Goal: Task Accomplishment & Management: Use online tool/utility

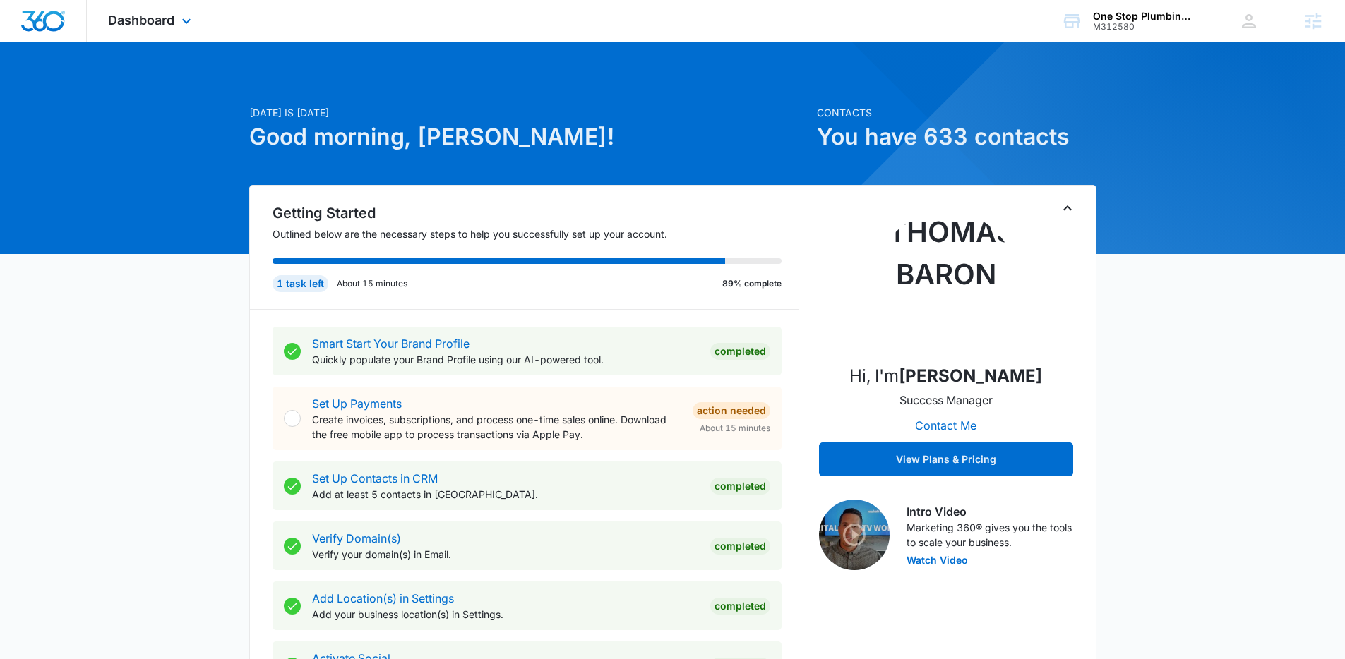
click at [176, 26] on div "Dashboard Apps Reputation Websites Forms CRM Email Social Content Ads Intellige…" at bounding box center [151, 21] width 129 height 42
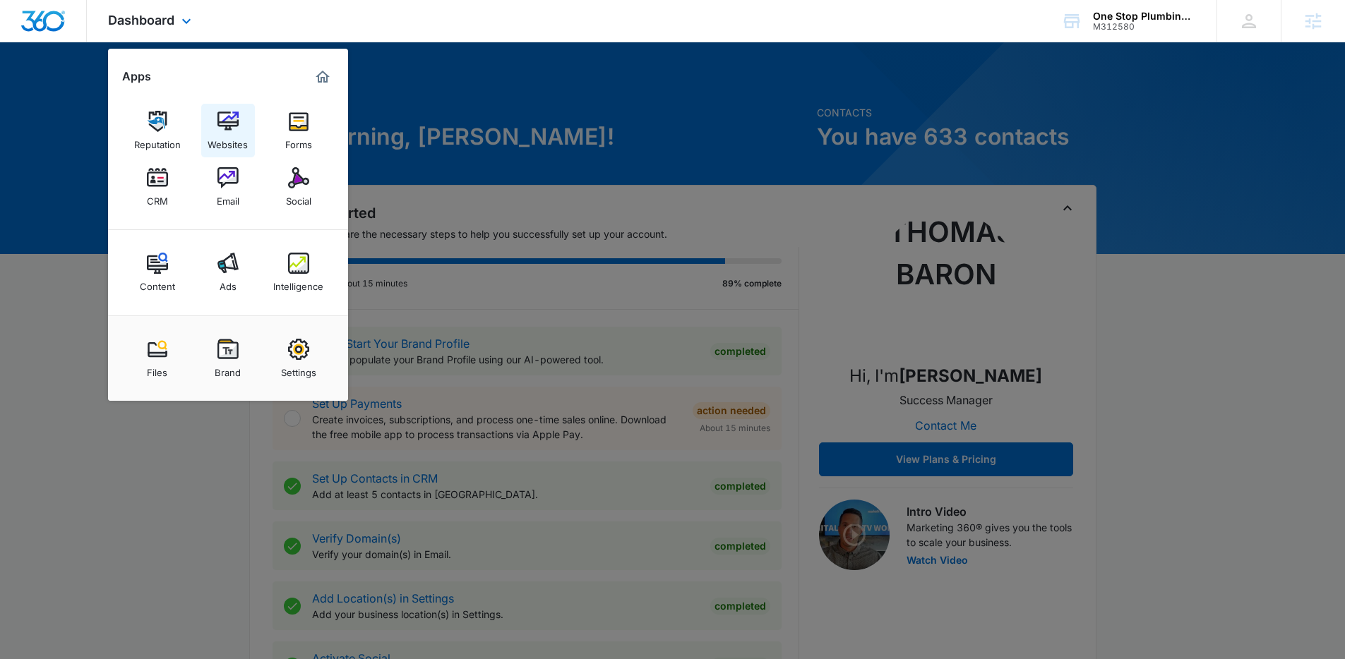
click at [221, 117] on img at bounding box center [227, 121] width 21 height 21
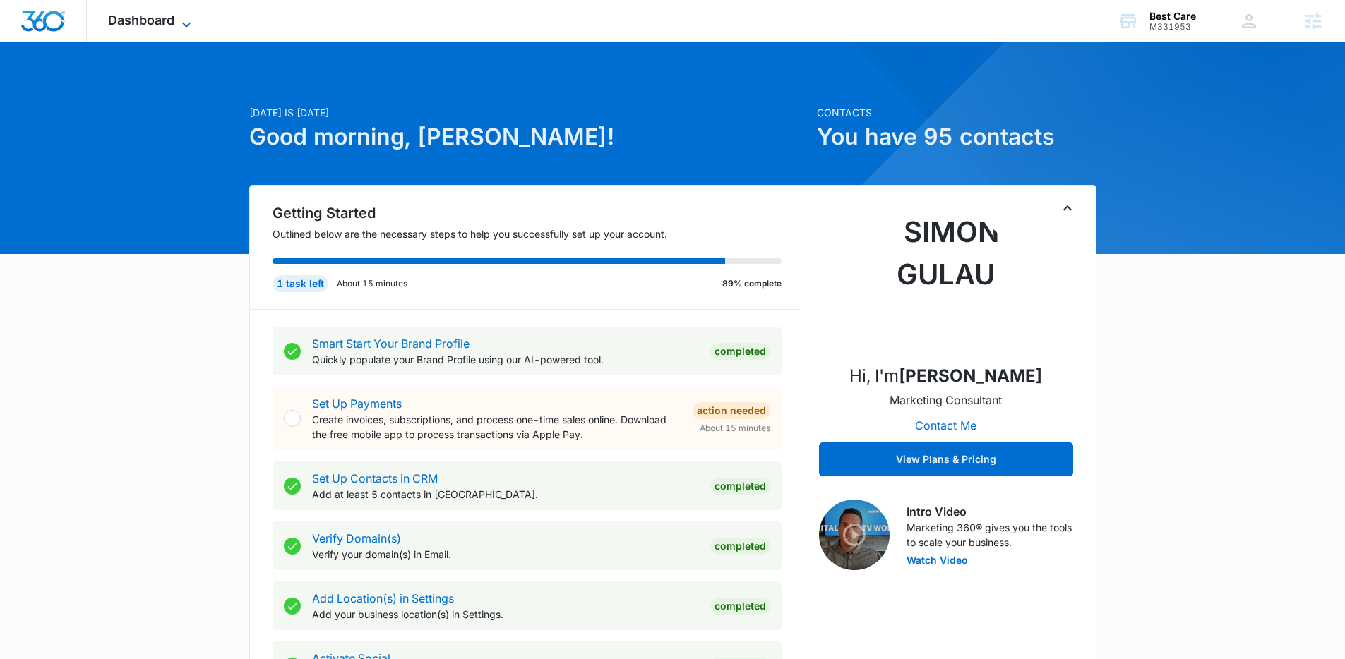
click at [162, 23] on span "Dashboard" at bounding box center [141, 20] width 66 height 15
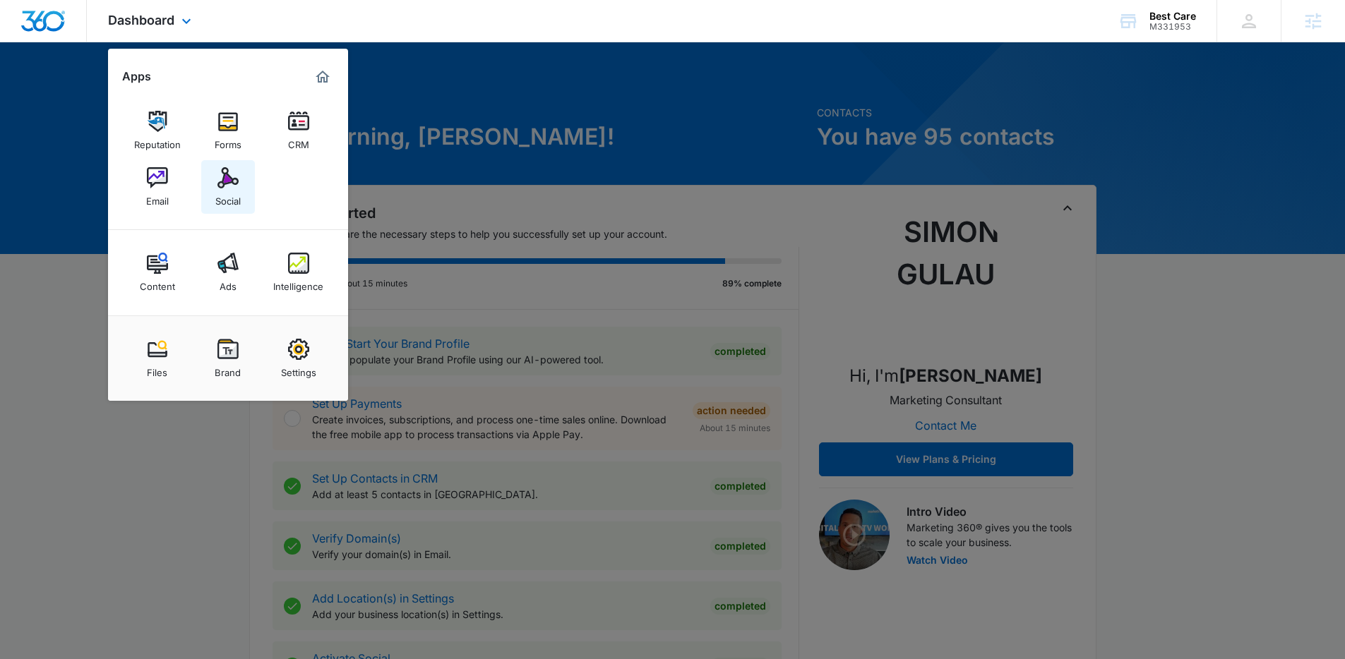
click at [237, 184] on img at bounding box center [227, 177] width 21 height 21
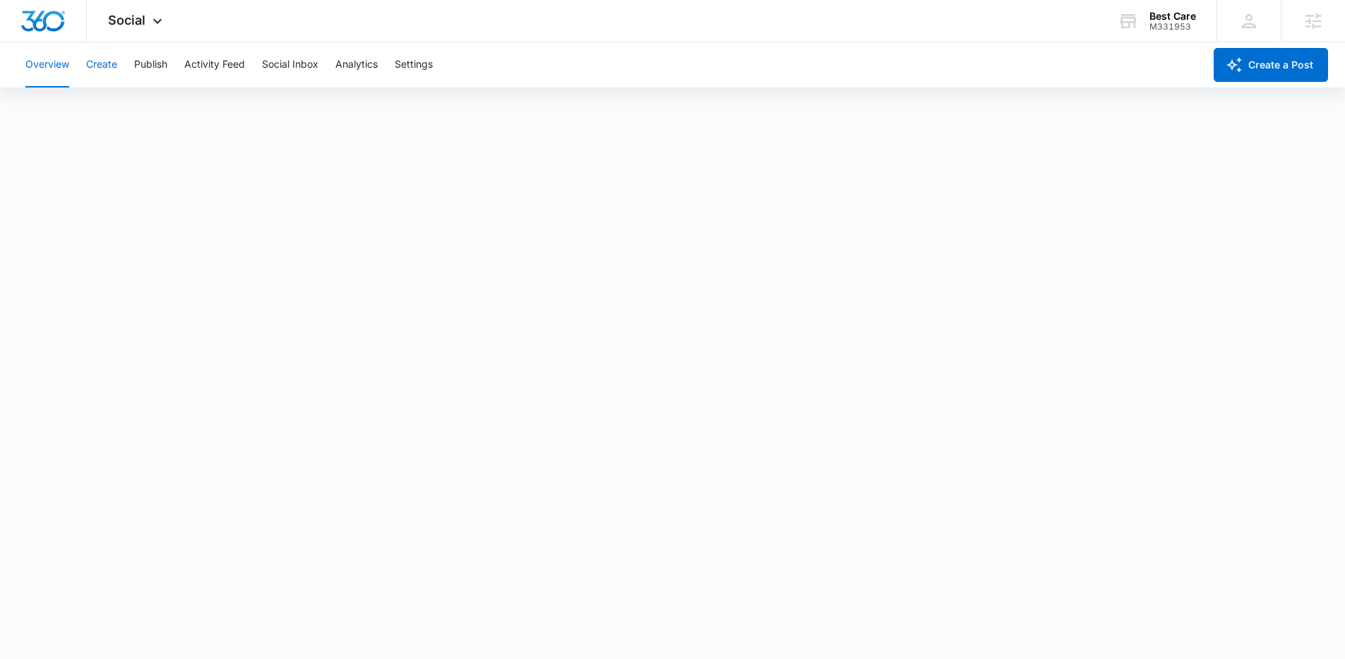
click at [104, 67] on button "Create" at bounding box center [101, 64] width 31 height 45
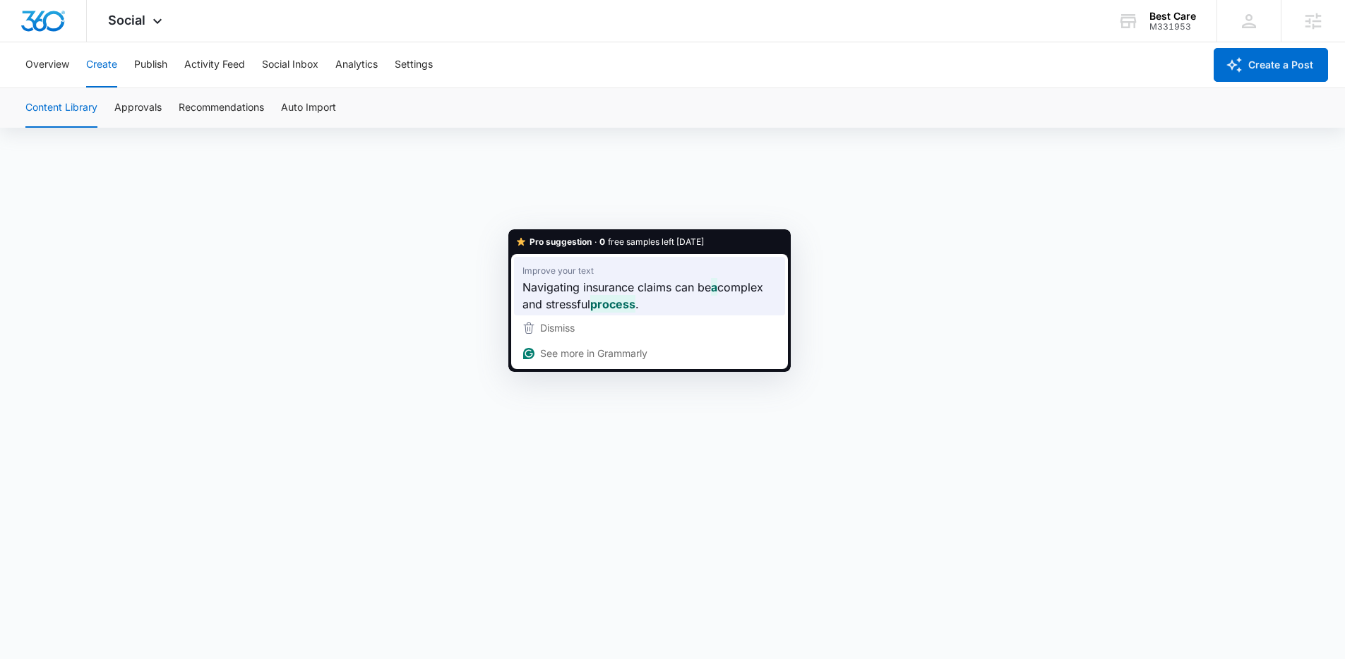
click at [594, 287] on span "Navigating insurance claims can be" at bounding box center [616, 287] width 189 height 18
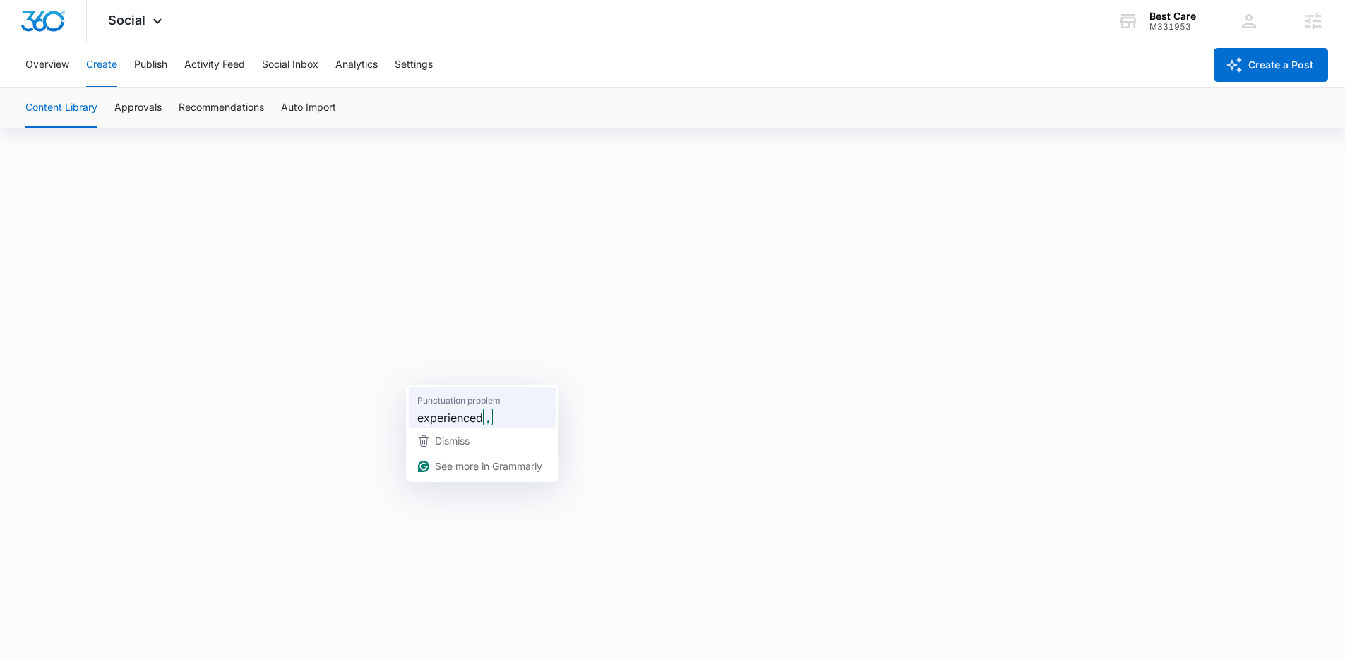
click at [482, 409] on span "experienced" at bounding box center [450, 418] width 66 height 18
click at [157, 107] on button "Approvals" at bounding box center [137, 108] width 47 height 40
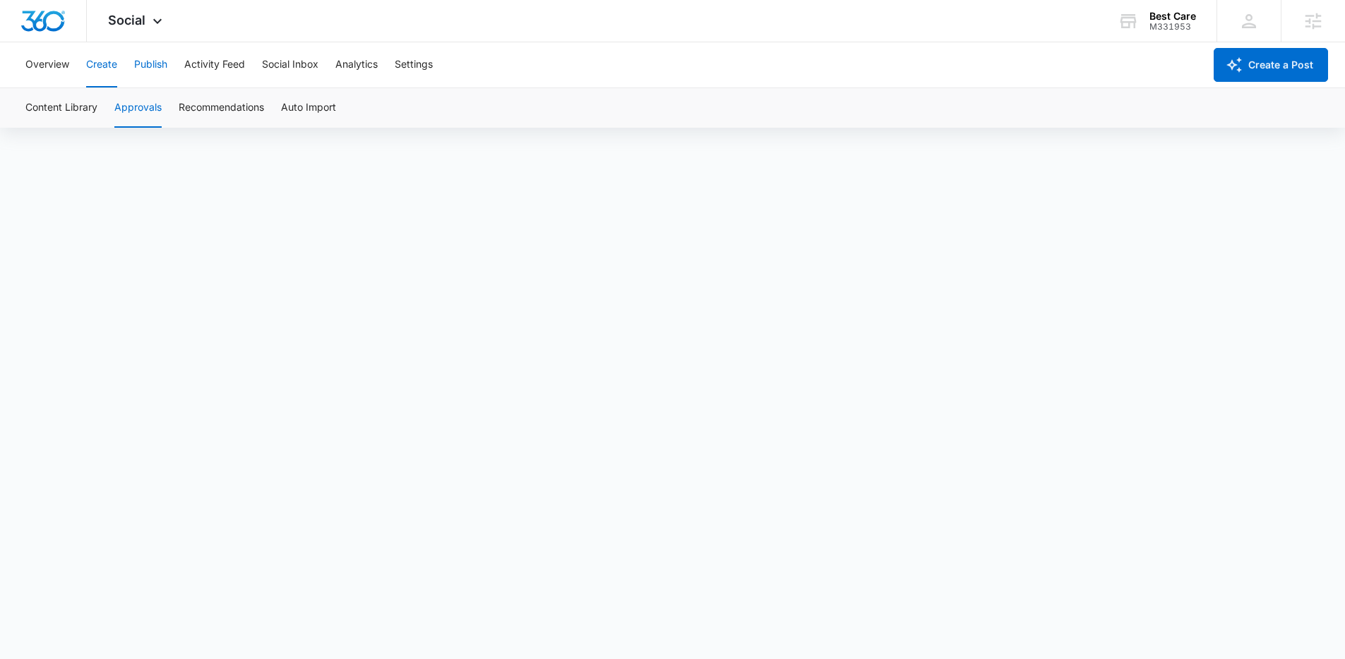
click at [159, 63] on button "Publish" at bounding box center [150, 64] width 33 height 45
